Goal: Contribute content: Contribute content

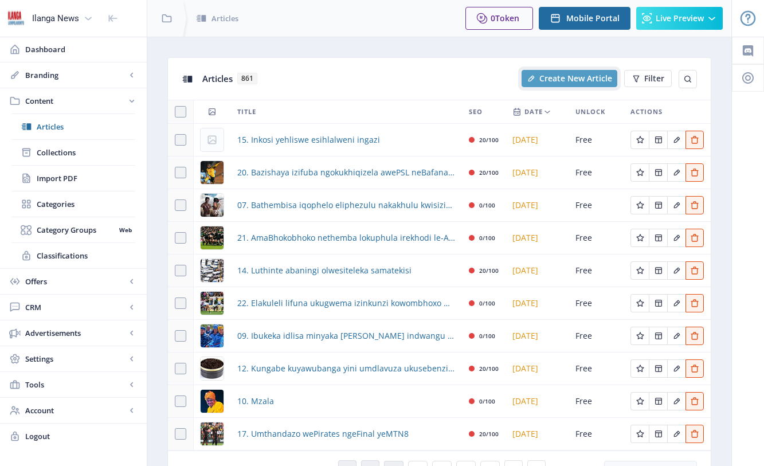
click at [573, 79] on span "Create New Article" at bounding box center [576, 78] width 73 height 9
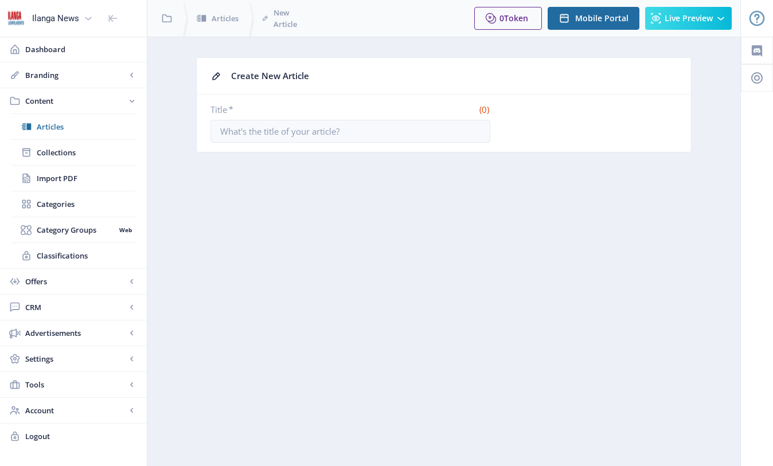
click at [261, 79] on div "Create New Article" at bounding box center [454, 76] width 446 height 18
click at [259, 138] on input "Title *" at bounding box center [350, 131] width 280 height 23
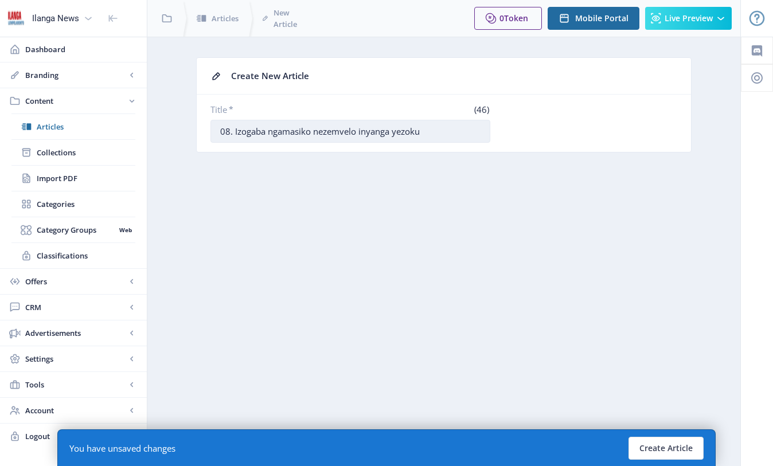
click at [237, 130] on input "08. Izogaba ngamasiko nezemvelo inyanga yezoku" at bounding box center [350, 131] width 280 height 23
click at [259, 130] on input "08. Kuzogaba ngamasiko nezemvelo inyanga yezoku" at bounding box center [350, 131] width 280 height 23
click at [269, 132] on input "08. Kuzogqaba ngamasiko nezemvelo inyanga yezoku" at bounding box center [350, 131] width 280 height 23
click at [274, 133] on input "08. Kuzogqaba ngamasiko nezemvelo inyanga yezoku" at bounding box center [350, 131] width 280 height 23
click at [292, 132] on input "08. Kuzogqama ngamasiko nezemvelo inyanga yezoku" at bounding box center [350, 131] width 280 height 23
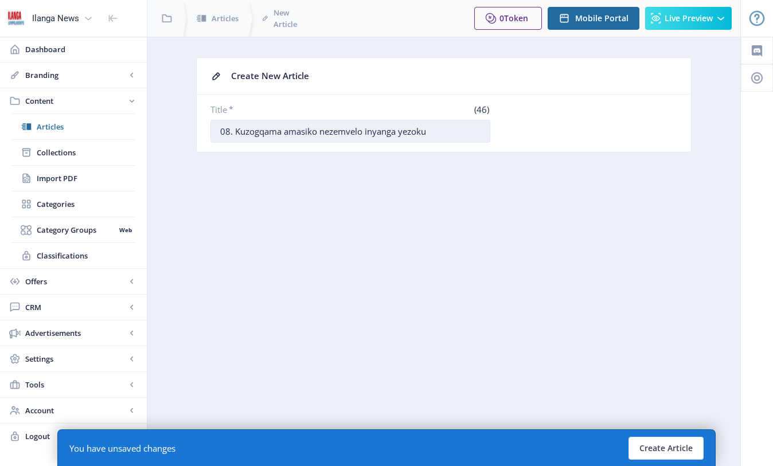
drag, startPoint x: 366, startPoint y: 130, endPoint x: 445, endPoint y: 131, distance: 79.1
click at [447, 132] on input "08. Kuzogqama amasiko nezemvelo inyanga yezoku" at bounding box center [350, 131] width 280 height 23
type input "08. Kuzogqama amasiko nezemvelo kwethulwa inyanga yezokuvakasha"
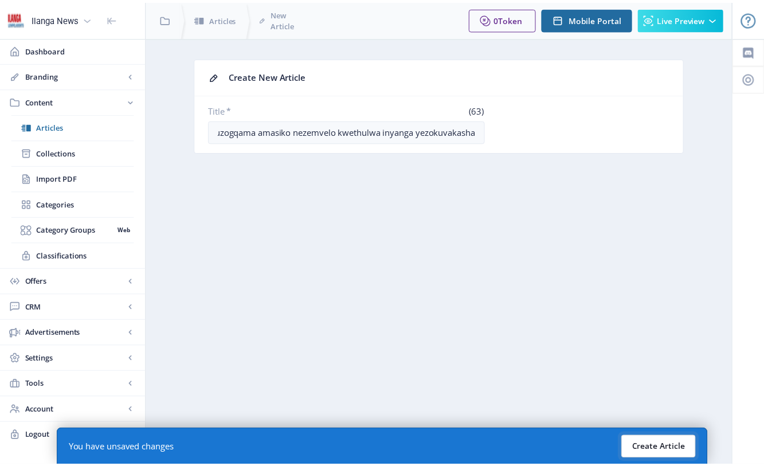
scroll to position [0, 0]
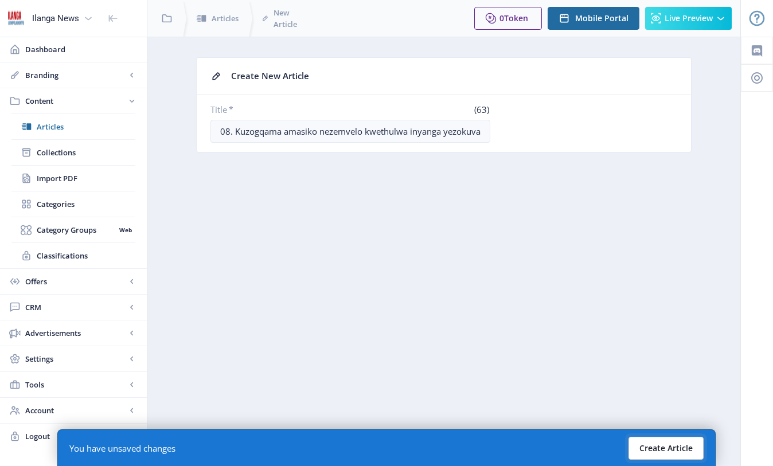
click at [679, 443] on button "Create Article" at bounding box center [665, 448] width 75 height 23
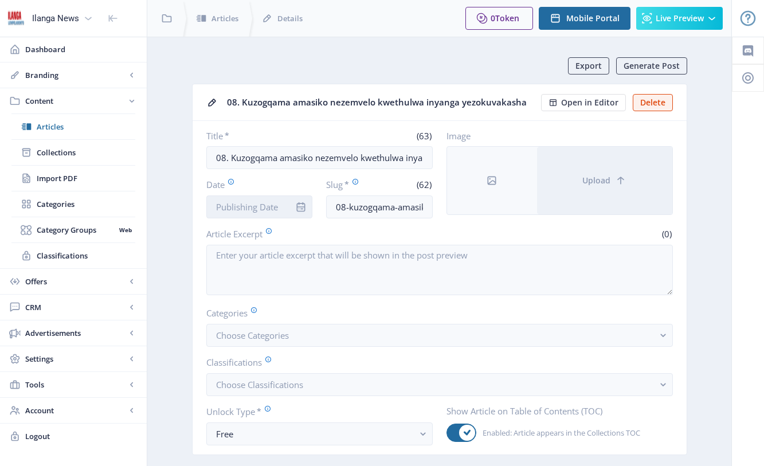
click at [256, 213] on input "Date" at bounding box center [259, 207] width 107 height 23
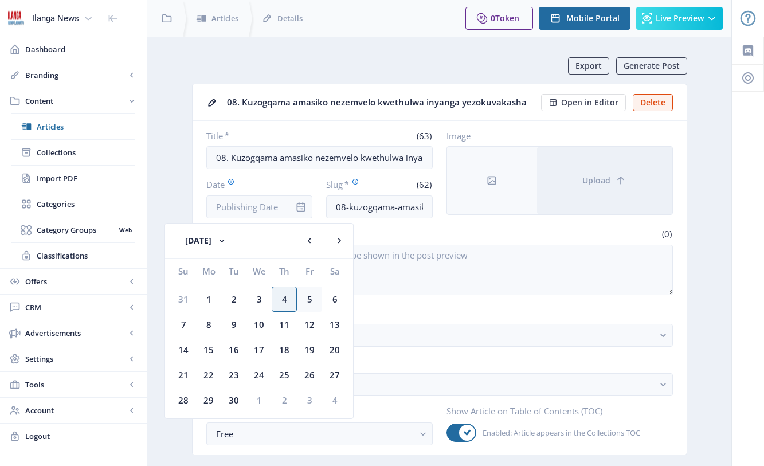
click at [303, 299] on div "5" at bounding box center [309, 299] width 25 height 25
type input "[DATE]"
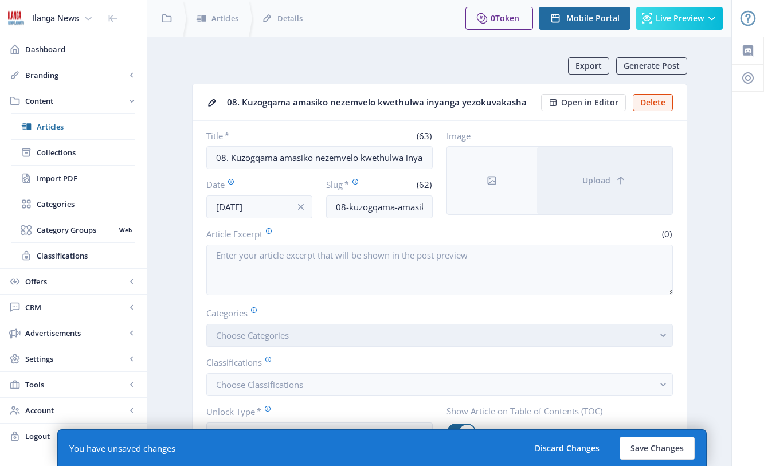
click at [237, 341] on span "Choose Categories" at bounding box center [252, 335] width 73 height 11
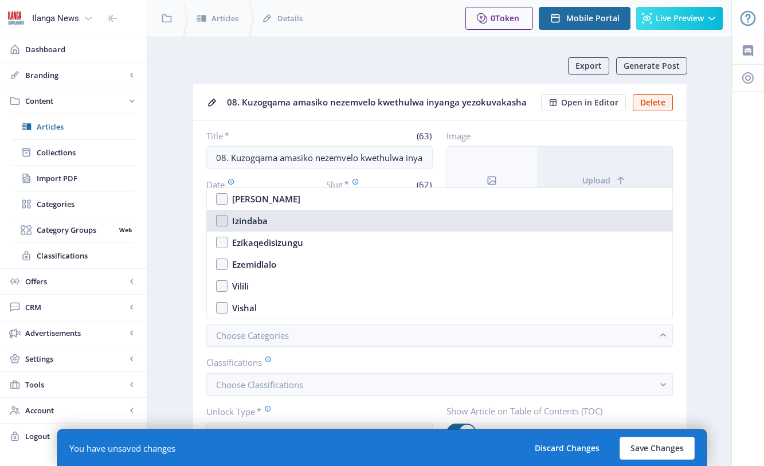
click at [222, 218] on nb-option "Izindaba" at bounding box center [440, 221] width 466 height 22
checkbox input "true"
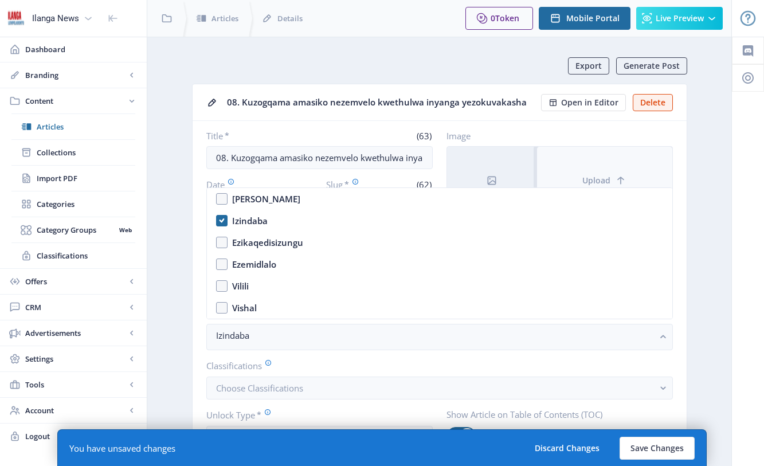
click at [626, 178] on icon at bounding box center [620, 180] width 11 height 11
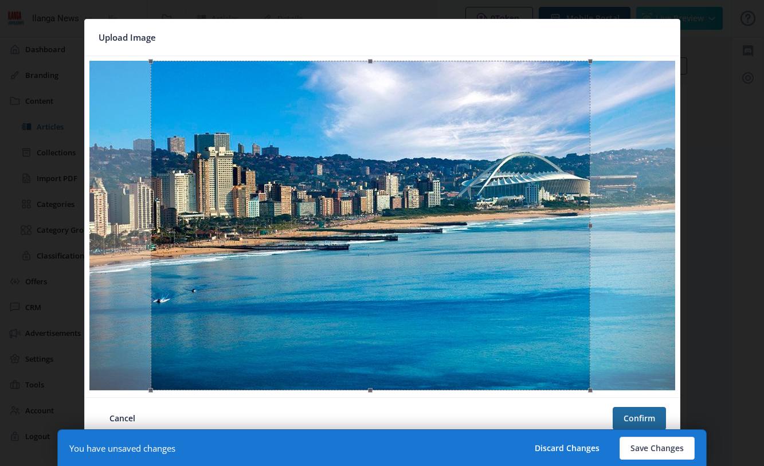
drag, startPoint x: 433, startPoint y: 250, endPoint x: 426, endPoint y: 241, distance: 11.8
click at [426, 241] on div at bounding box center [371, 226] width 440 height 330
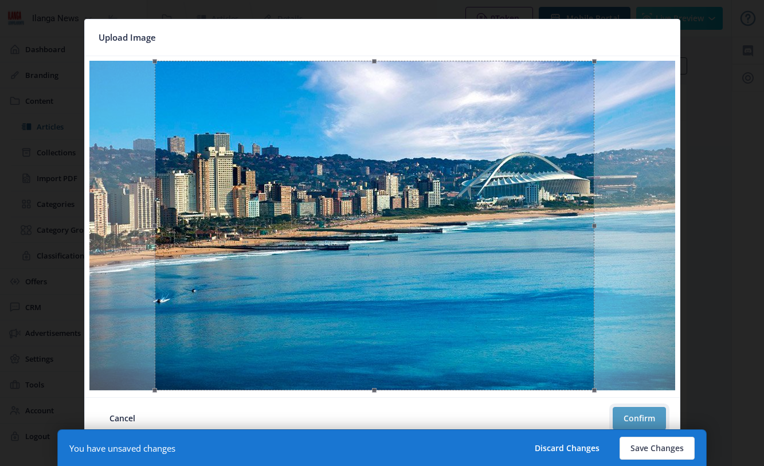
click at [658, 412] on button "Confirm" at bounding box center [639, 418] width 53 height 23
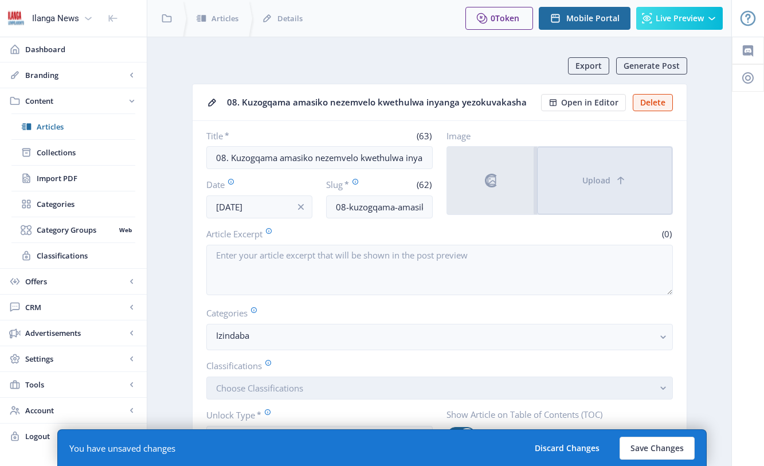
scroll to position [2, 0]
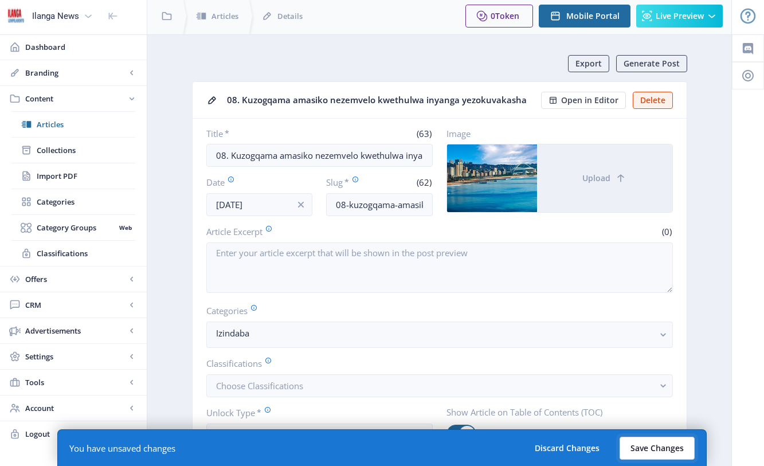
click at [669, 443] on button "Save Changes" at bounding box center [657, 448] width 75 height 23
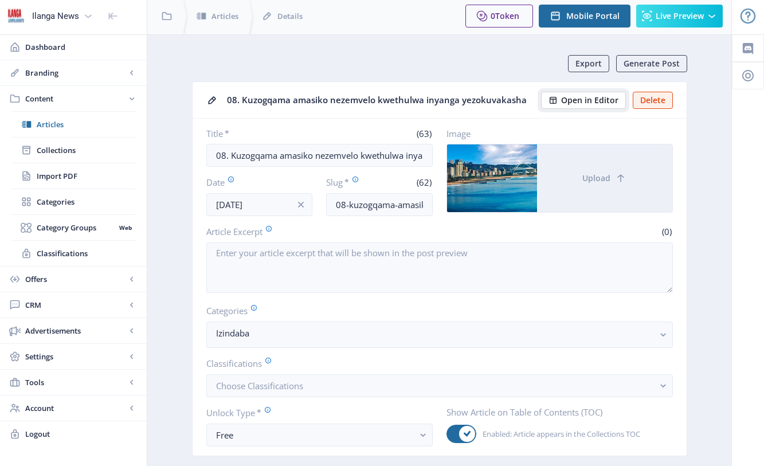
click at [588, 101] on span "Open in Editor" at bounding box center [589, 100] width 57 height 9
click at [586, 96] on span "Open in Editor" at bounding box center [589, 100] width 57 height 9
drag, startPoint x: 232, startPoint y: 155, endPoint x: 445, endPoint y: 163, distance: 212.8
click at [445, 163] on div "Title * (63) 08. Kuzogqama amasiko nezemvelo kwethulwa inyanga yezokuvakasha Da…" at bounding box center [439, 172] width 467 height 88
